Goal: Task Accomplishment & Management: Use online tool/utility

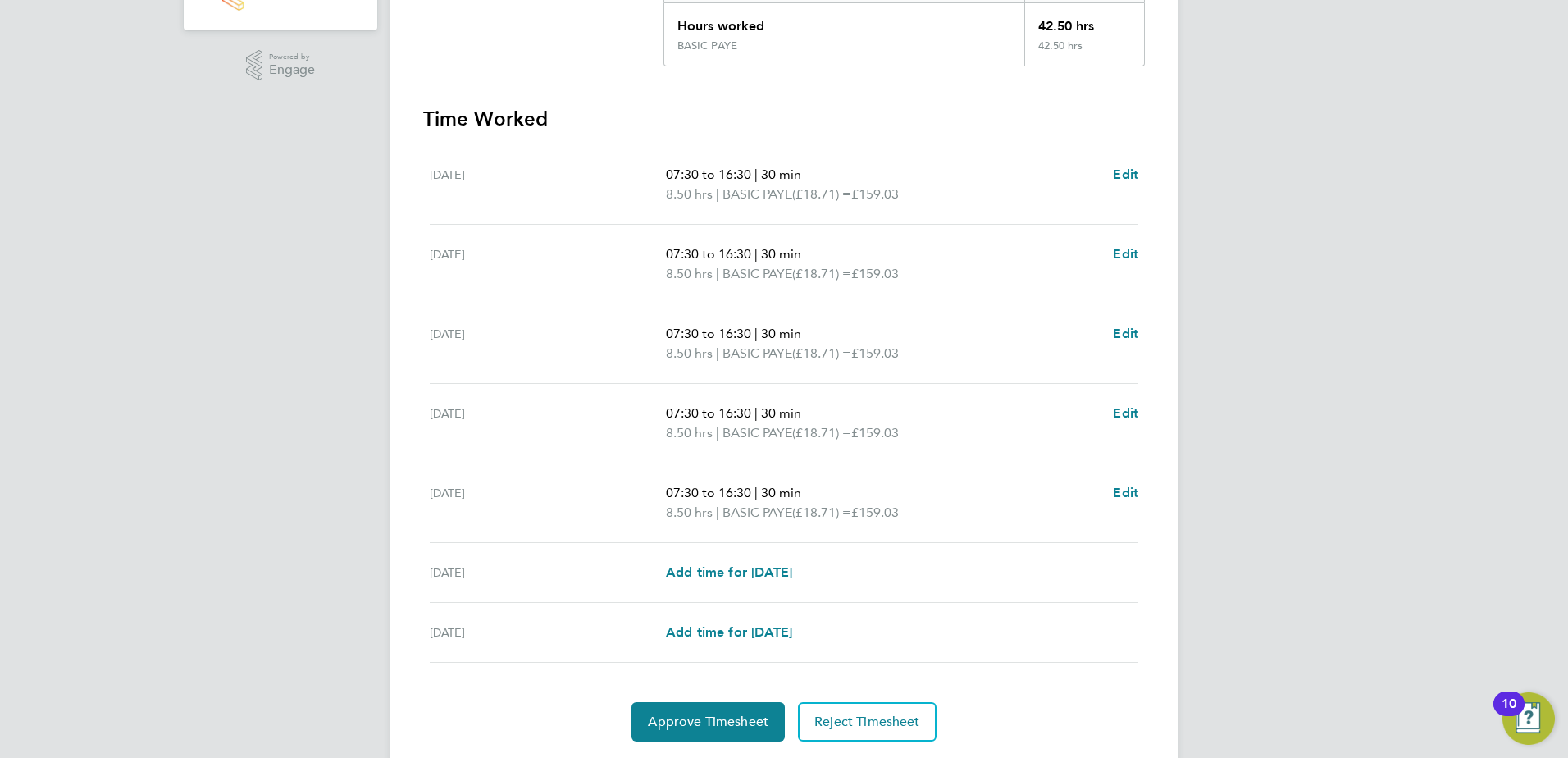
scroll to position [427, 0]
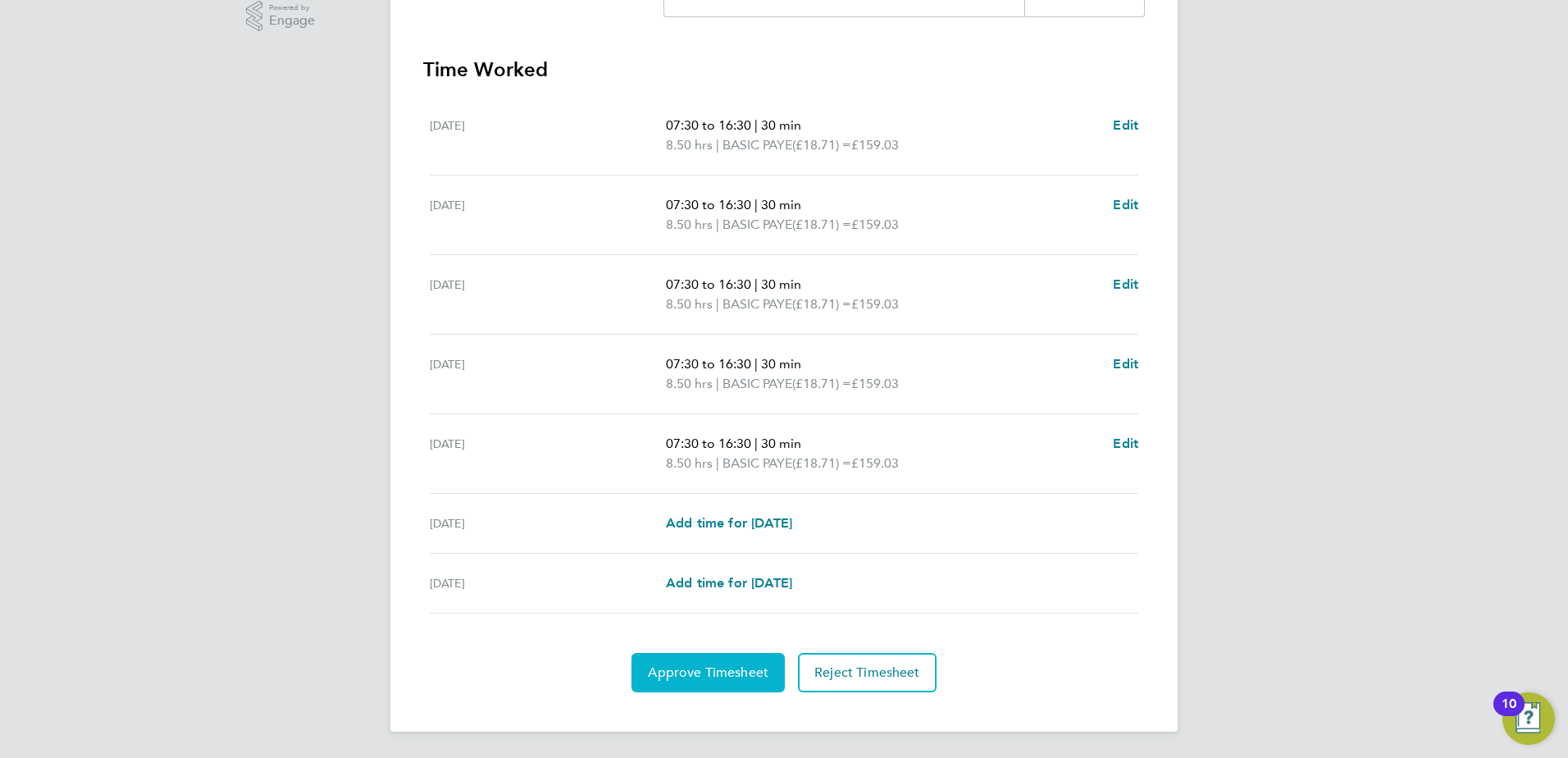
click at [697, 678] on span "Approve Timesheet" at bounding box center [708, 672] width 121 height 17
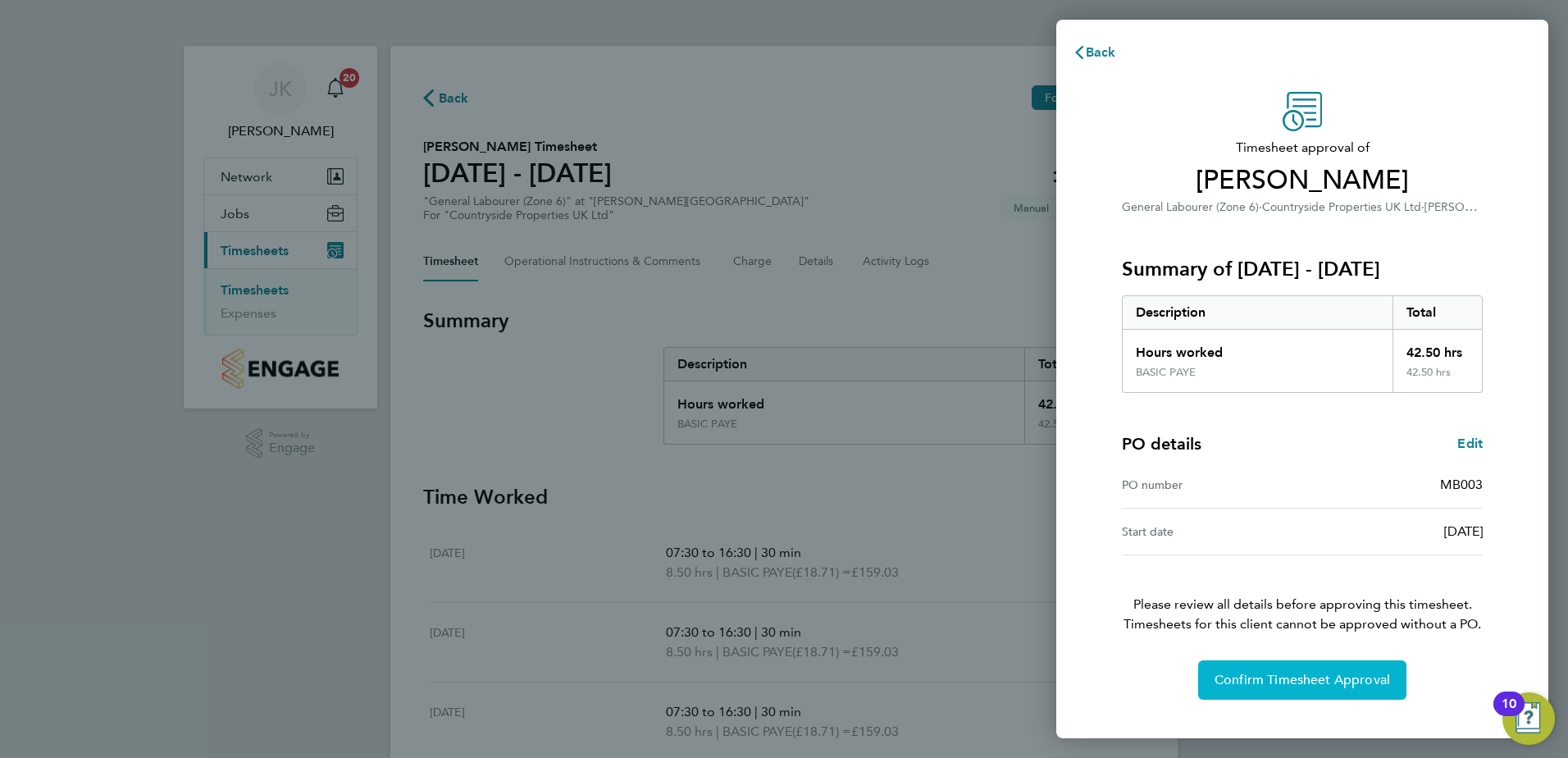
click at [1295, 685] on span "Confirm Timesheet Approval" at bounding box center [1302, 680] width 176 height 17
